Goal: Information Seeking & Learning: Learn about a topic

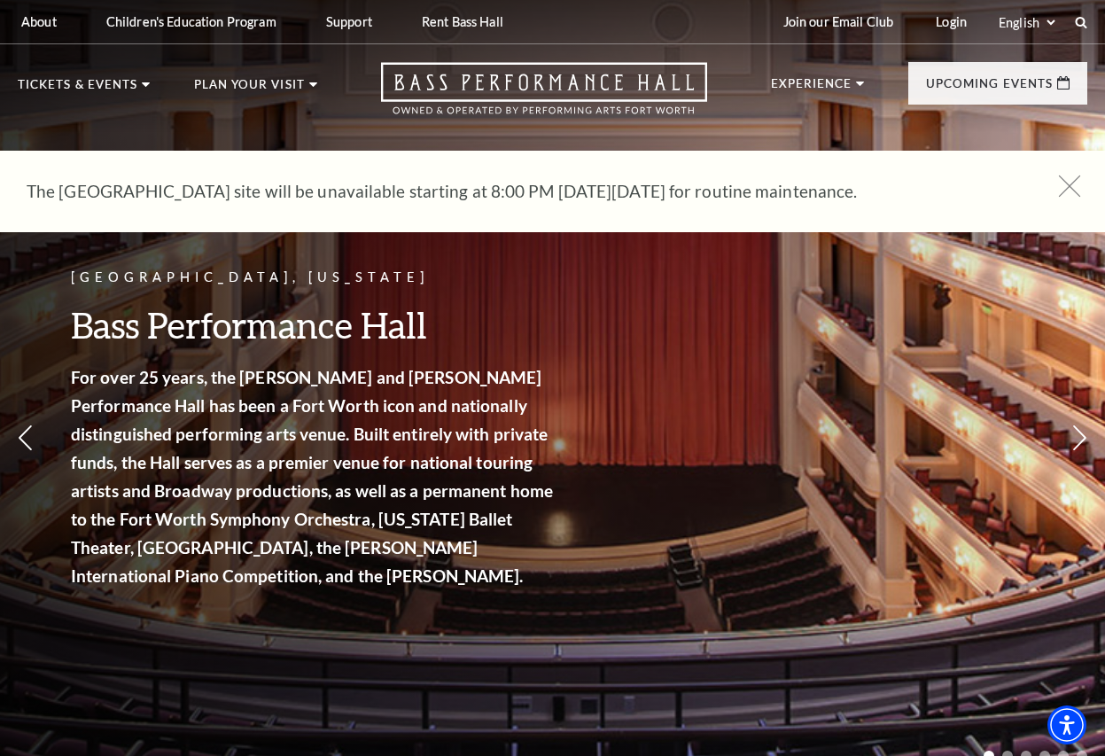
click at [1072, 189] on use at bounding box center [1069, 185] width 22 height 22
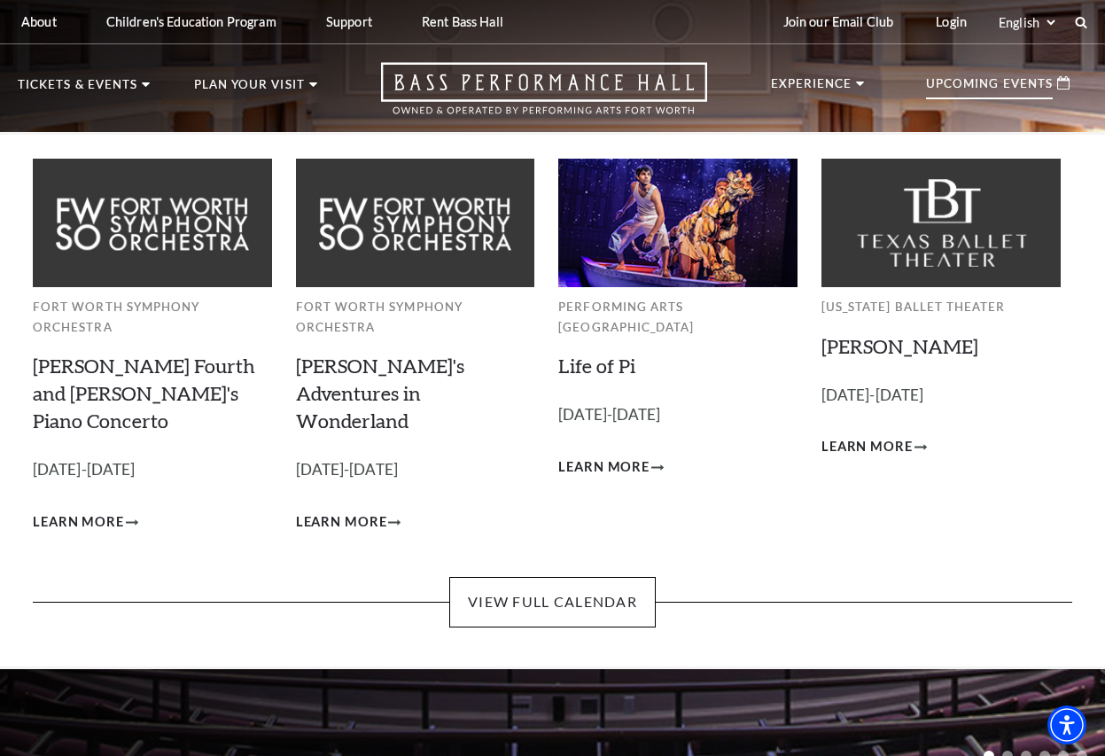
click at [985, 93] on p "Upcoming Events" at bounding box center [989, 88] width 127 height 21
click at [366, 511] on span "Learn More" at bounding box center [341, 522] width 91 height 22
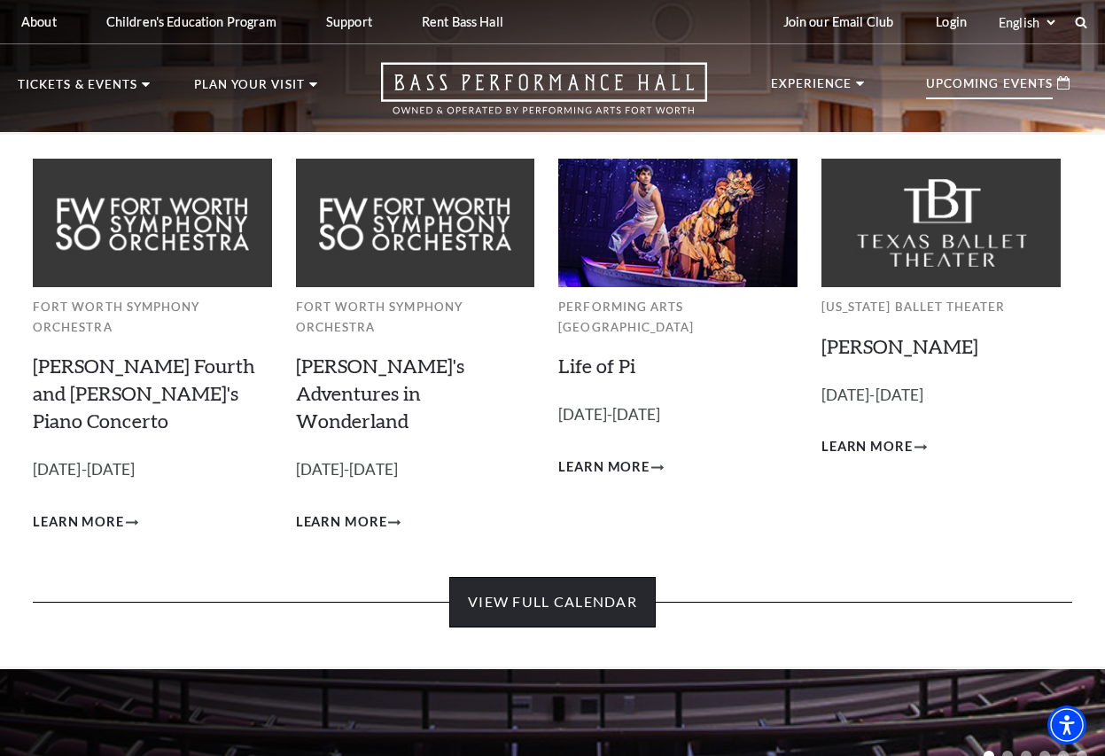
click at [570, 577] on link "View Full Calendar" at bounding box center [552, 602] width 206 height 50
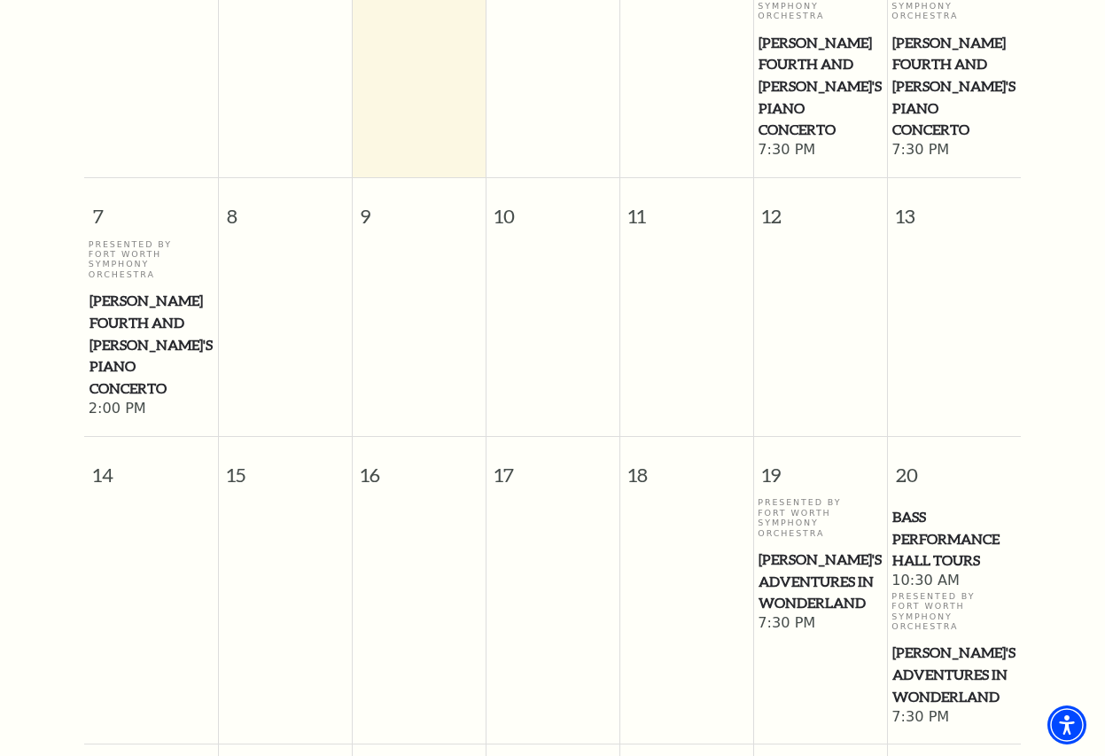
scroll to position [592, 0]
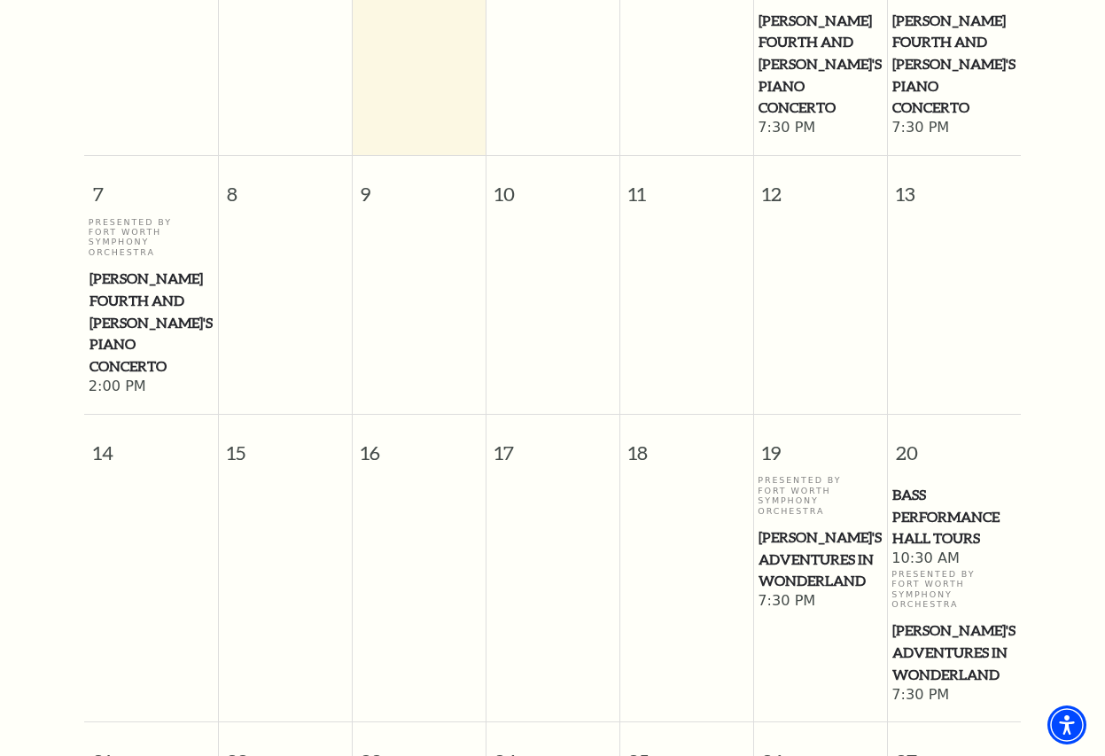
click at [807, 526] on span "[PERSON_NAME]'s Adventures in Wonderland" at bounding box center [819, 559] width 123 height 66
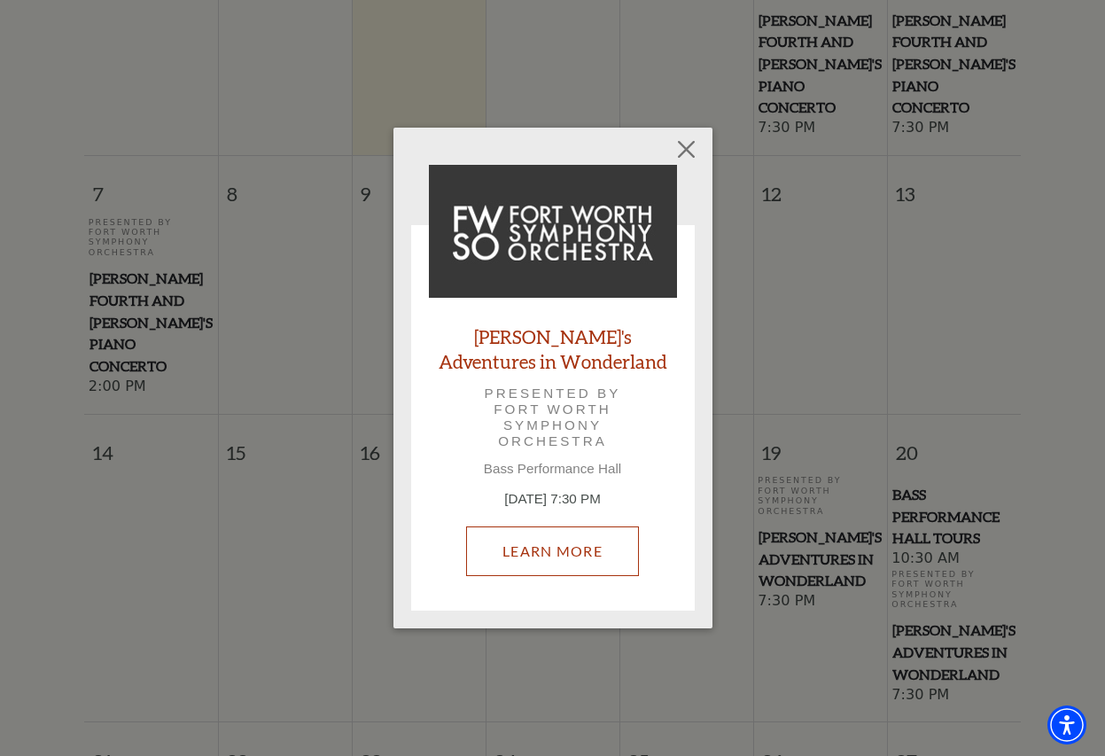
click at [529, 559] on link "Learn More" at bounding box center [552, 551] width 173 height 50
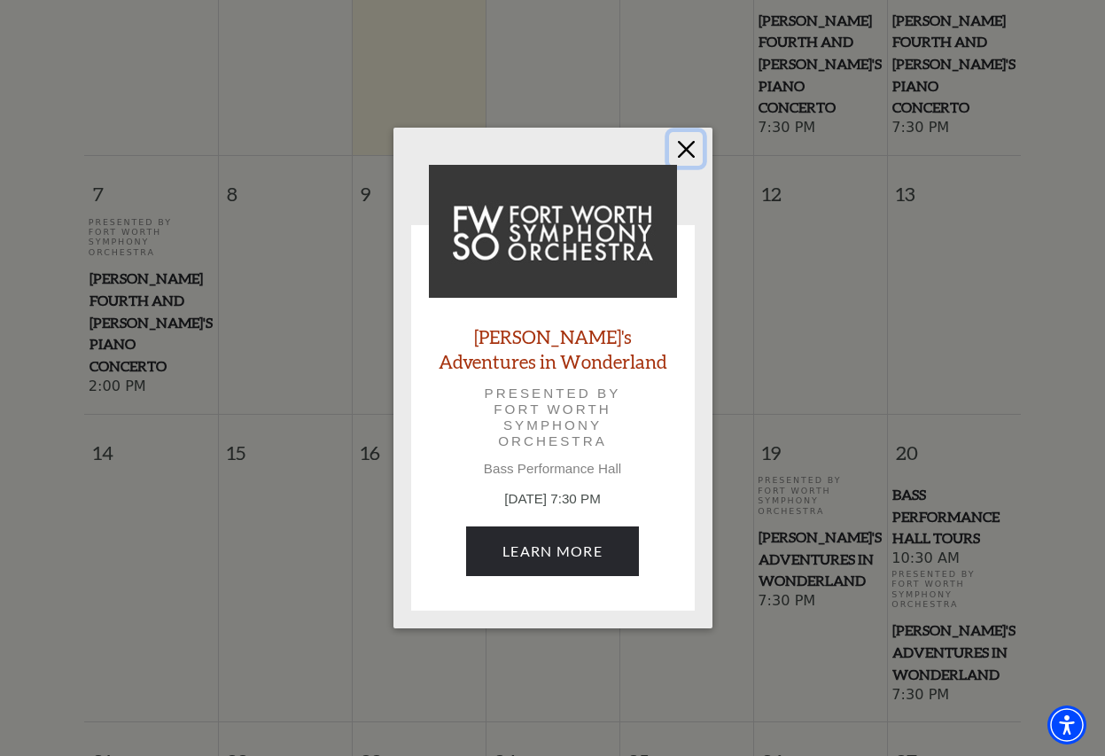
click at [694, 144] on button "Close" at bounding box center [686, 149] width 34 height 34
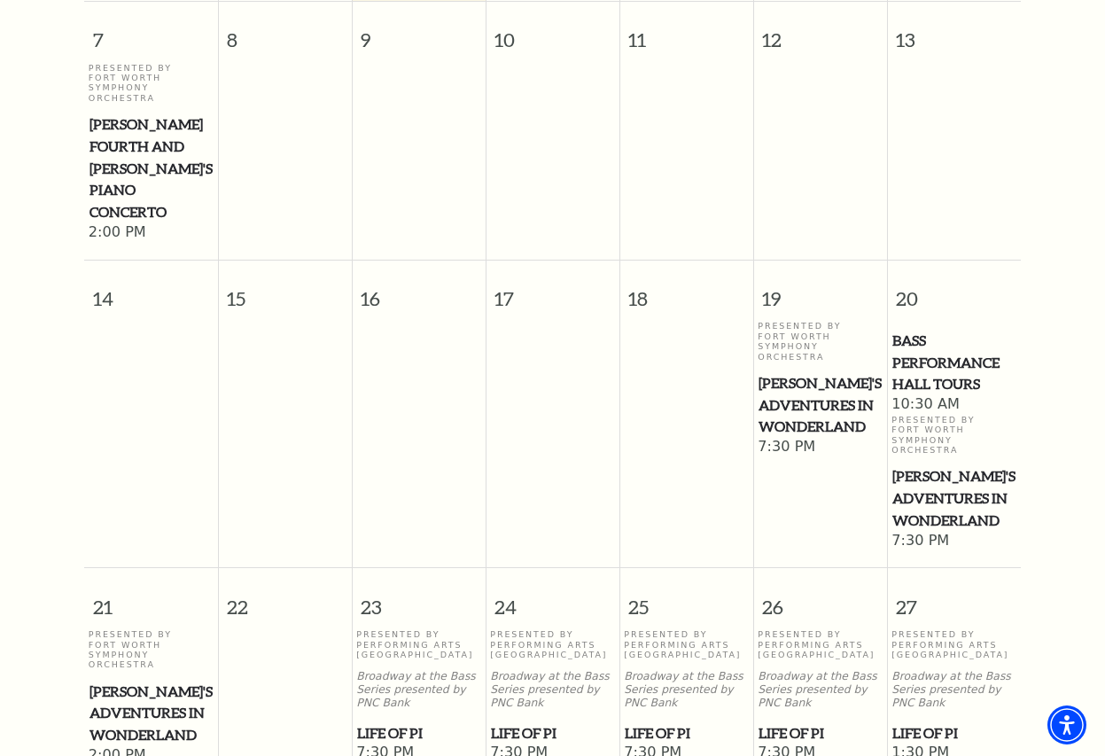
scroll to position [1035, 0]
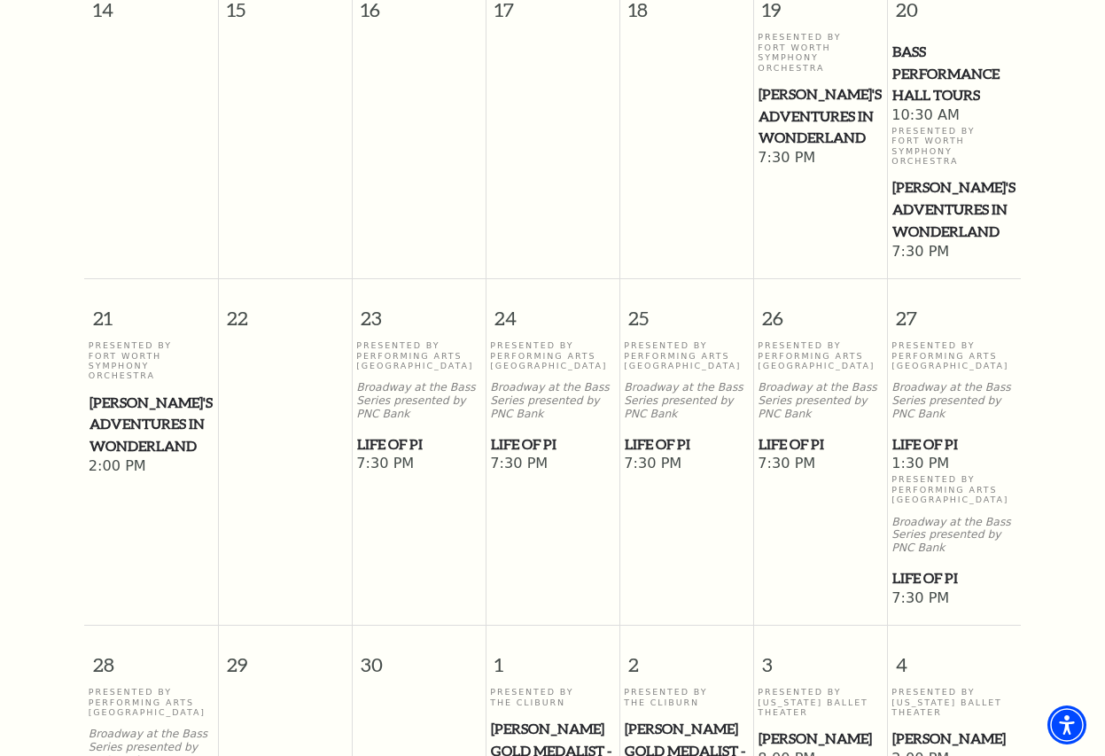
click at [921, 433] on span "Life of Pi" at bounding box center [953, 444] width 123 height 22
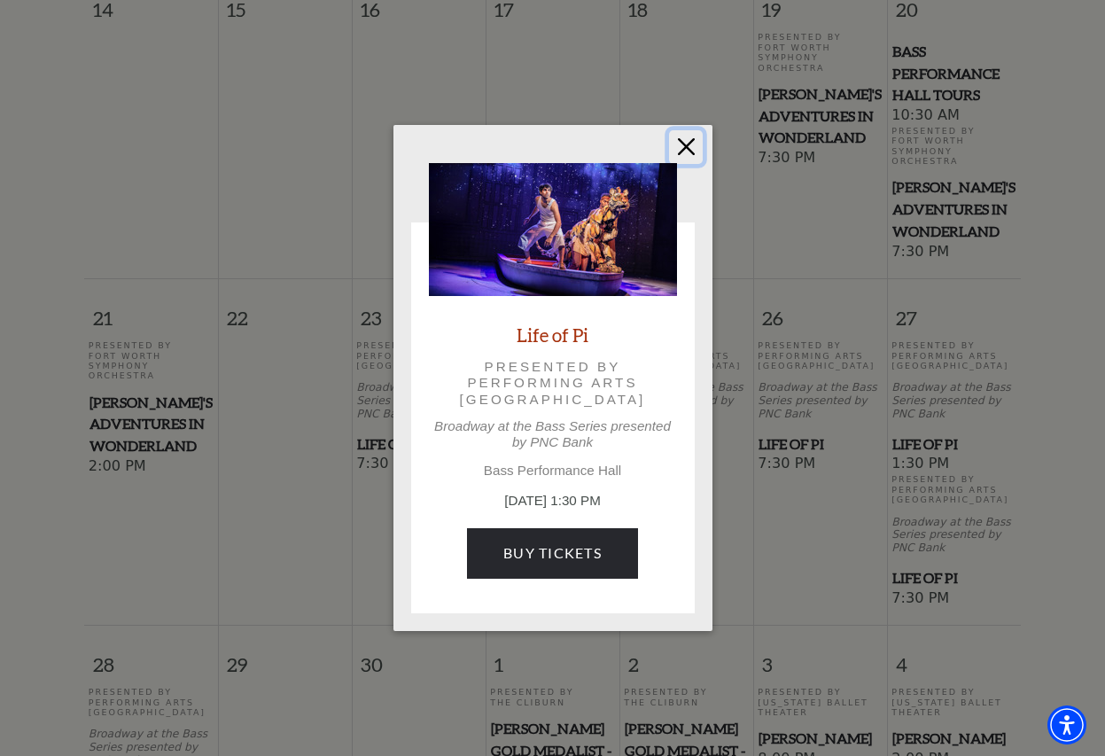
click at [679, 152] on button "Close" at bounding box center [686, 147] width 34 height 34
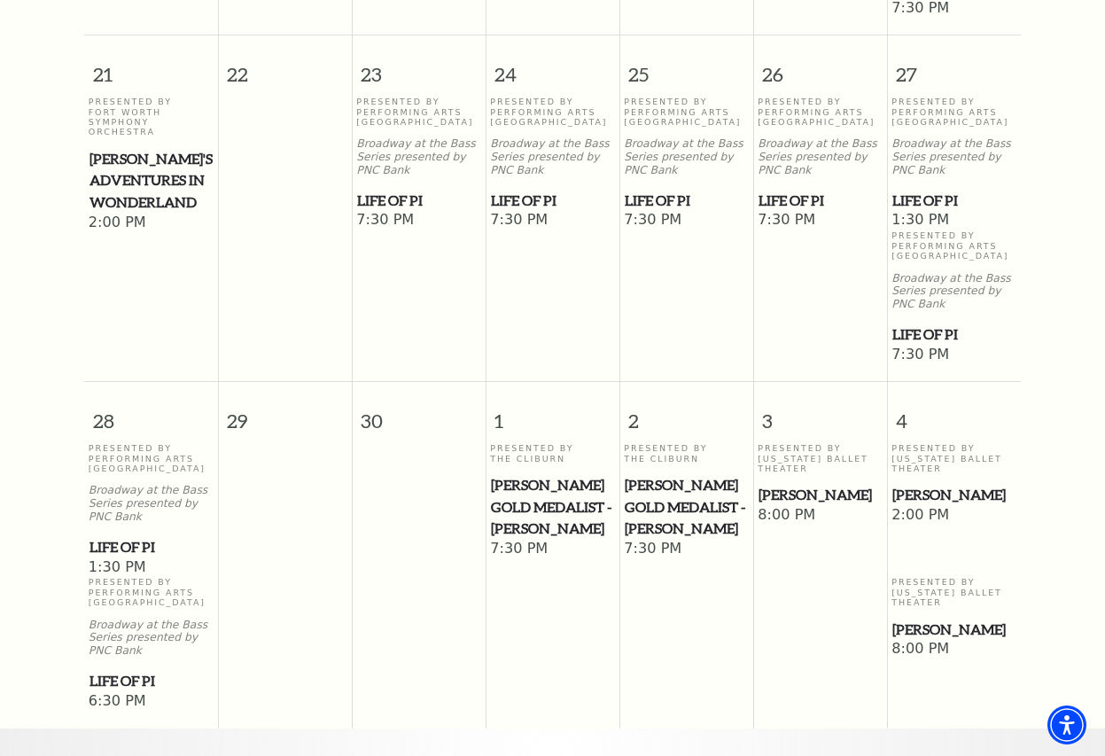
scroll to position [1300, 0]
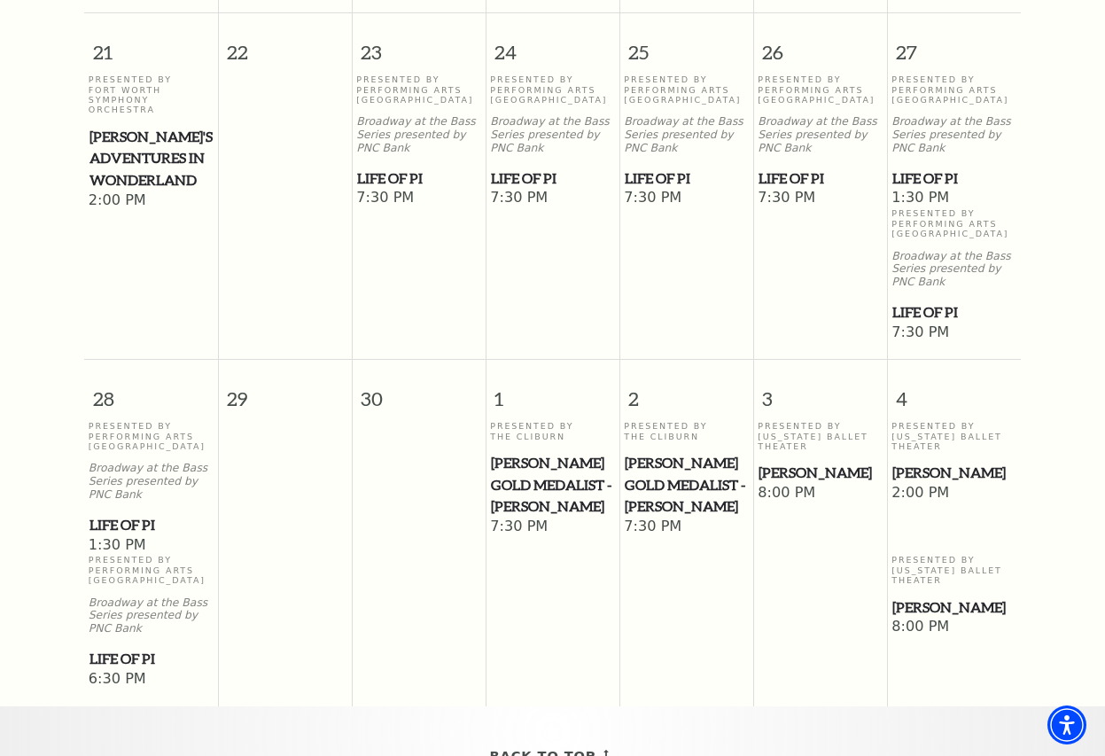
click at [934, 461] on span "[PERSON_NAME]" at bounding box center [953, 472] width 123 height 22
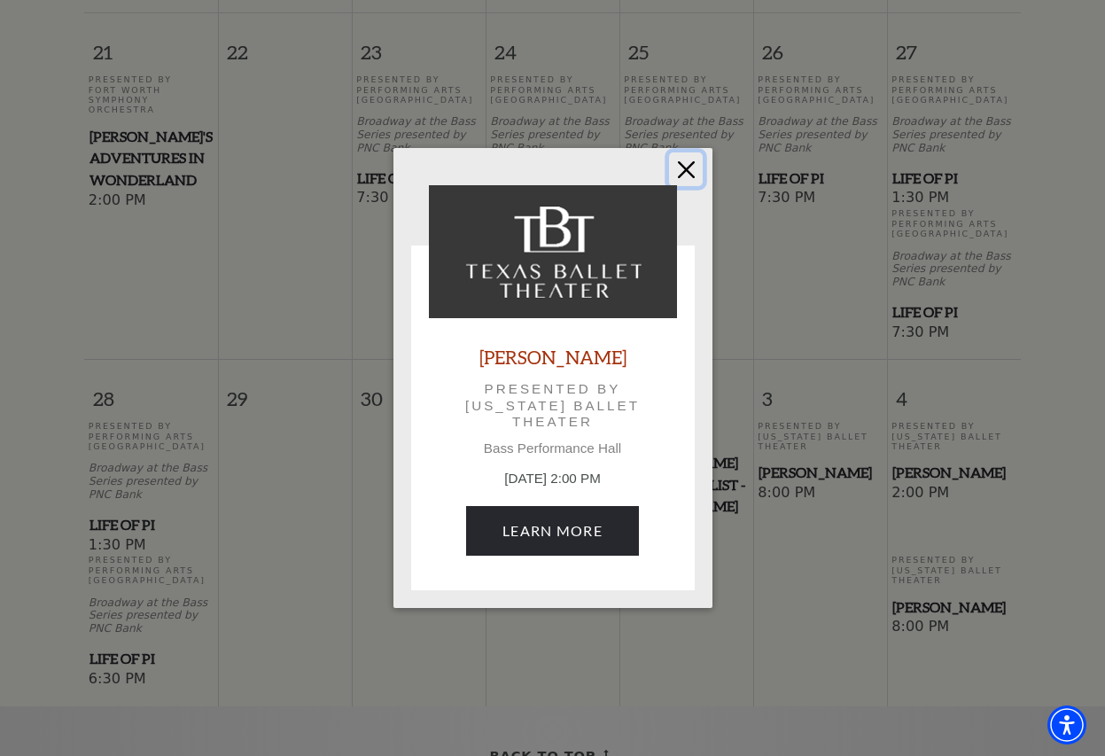
click at [686, 167] on button "Close" at bounding box center [686, 169] width 34 height 34
